Goal: Find specific page/section: Find specific page/section

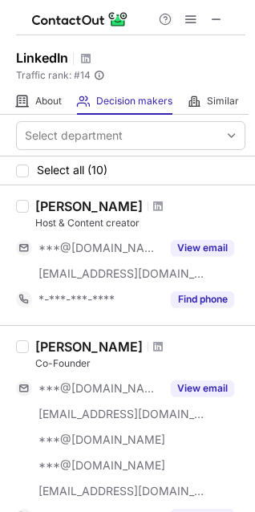
scroll to position [64, 0]
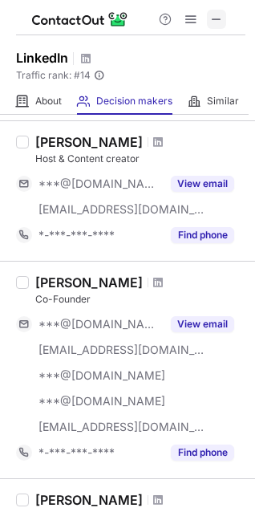
click at [211, 22] on span at bounding box center [216, 19] width 13 height 13
